Goal: Information Seeking & Learning: Learn about a topic

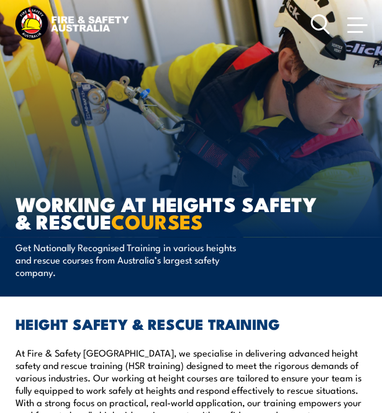
click at [354, 17] on link at bounding box center [356, 24] width 25 height 25
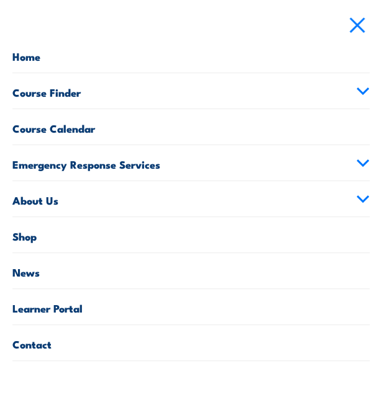
click at [360, 89] on icon at bounding box center [362, 91] width 11 height 6
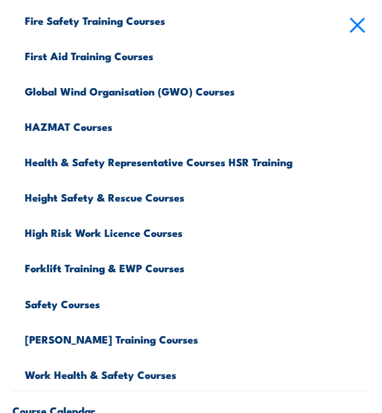
scroll to position [284, 0]
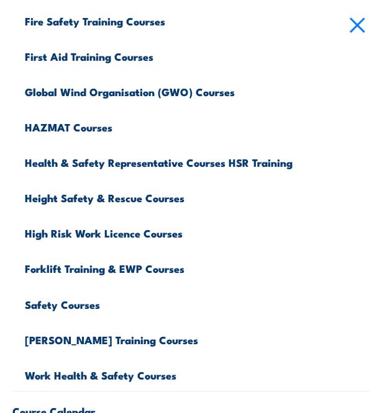
click at [203, 164] on link "Health & Safety Representative Courses HSR Training" at bounding box center [197, 160] width 344 height 35
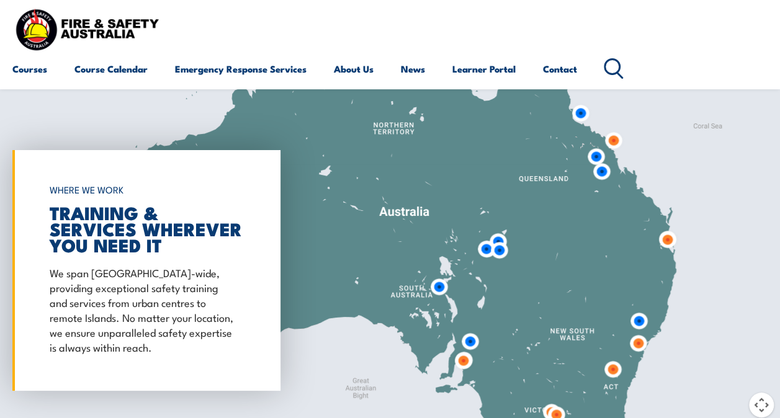
scroll to position [2232, 0]
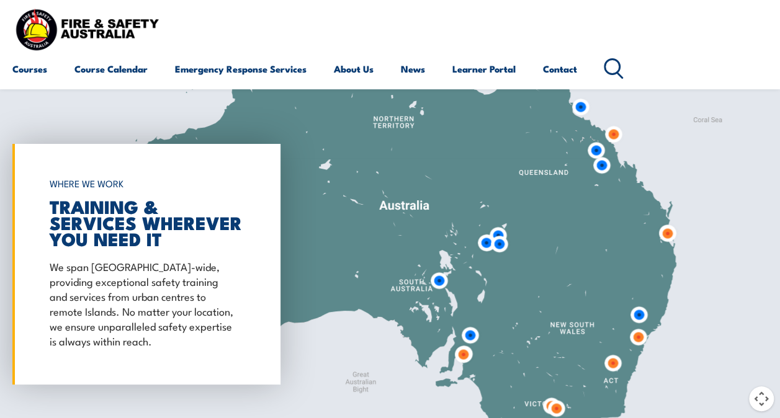
click at [318, 323] on div at bounding box center [390, 264] width 780 height 413
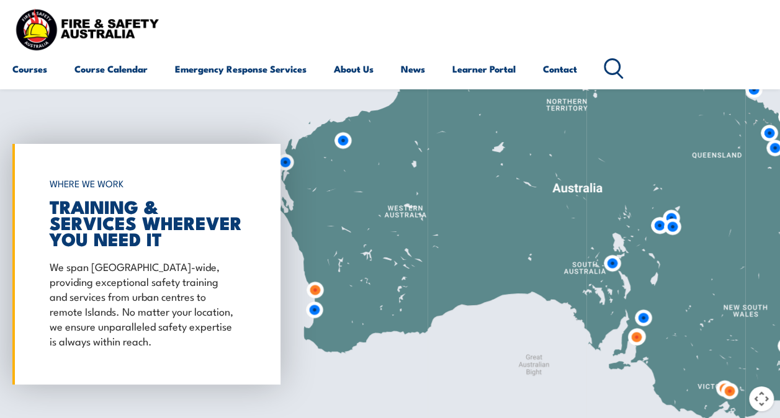
drag, startPoint x: 316, startPoint y: 248, endPoint x: 510, endPoint y: 227, distance: 195.3
click at [381, 227] on div at bounding box center [390, 264] width 780 height 413
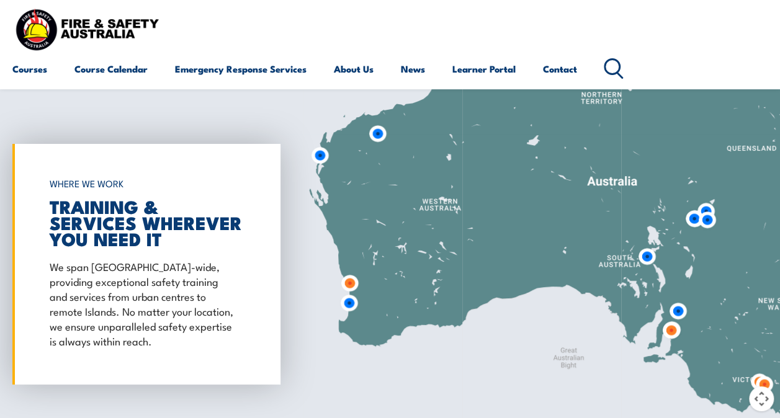
click at [351, 267] on img at bounding box center [349, 283] width 33 height 33
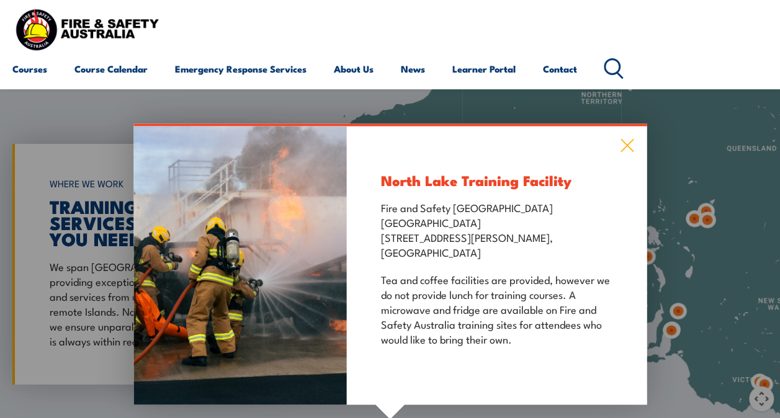
click at [381, 139] on icon at bounding box center [627, 146] width 14 height 14
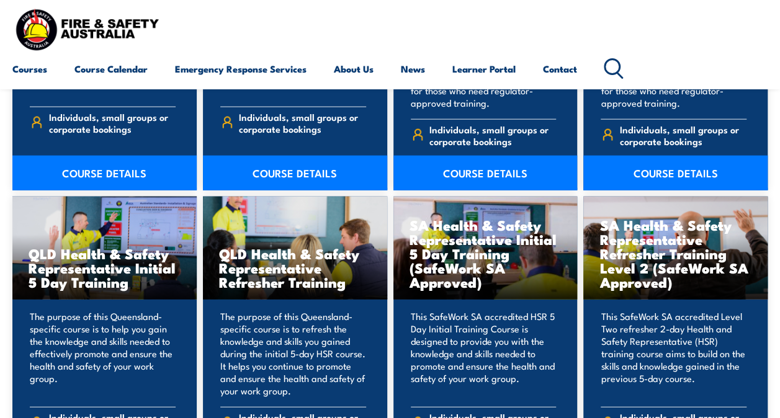
scroll to position [1312, 0]
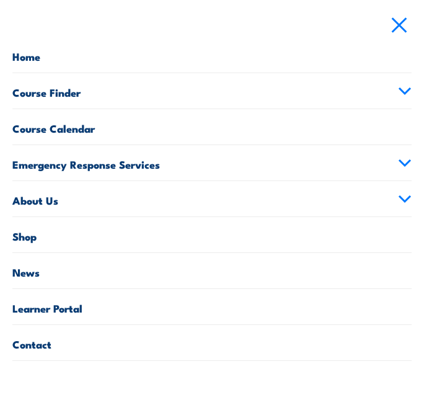
click at [396, 88] on link "Course Finder" at bounding box center [212, 90] width 400 height 35
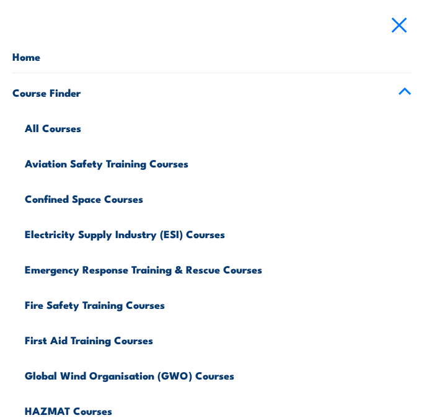
click at [79, 122] on link "All Courses" at bounding box center [218, 126] width 387 height 35
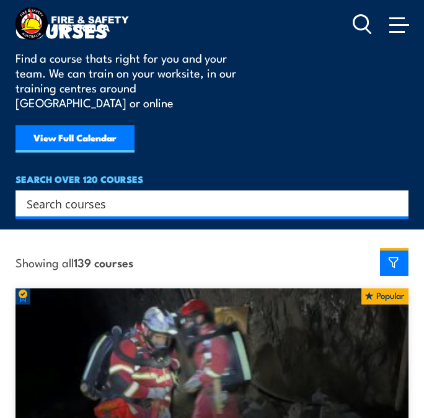
scroll to position [182, 0]
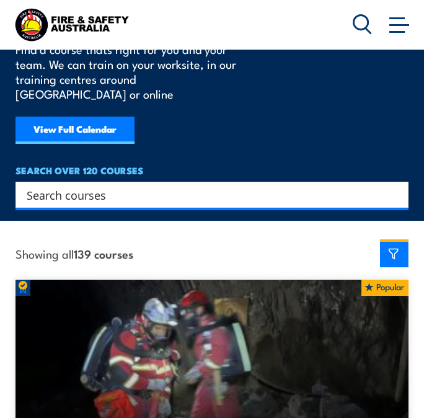
click at [196, 185] on input "Search input" at bounding box center [204, 194] width 355 height 19
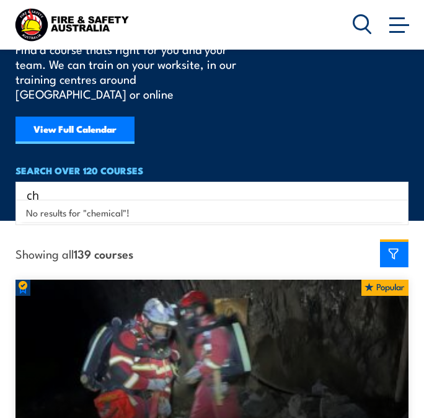
type input "c"
